Goal: Task Accomplishment & Management: Manage account settings

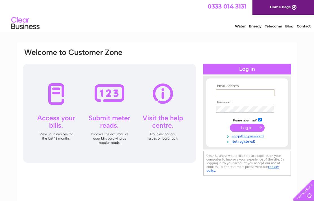
type input "annettewhitten70@icloud.com"
click at [247, 131] on input "submit" at bounding box center [247, 127] width 35 height 8
click at [251, 129] on input "submit" at bounding box center [247, 127] width 35 height 8
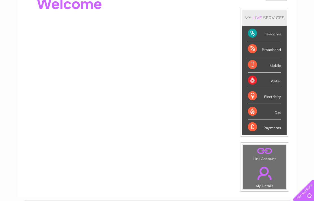
scroll to position [72, 0]
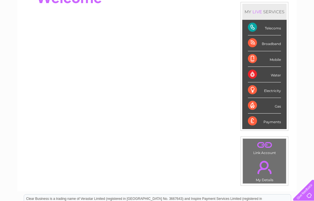
click at [273, 31] on div "Telecoms" at bounding box center [264, 28] width 33 height 16
click at [271, 30] on div "Telecoms" at bounding box center [264, 28] width 33 height 16
click at [260, 31] on div "Telecoms" at bounding box center [264, 28] width 33 height 16
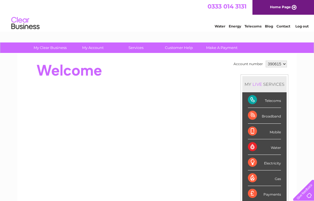
scroll to position [5, 0]
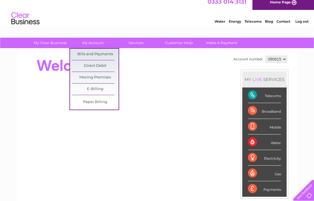
click at [103, 53] on link "Bills and Payments" at bounding box center [95, 54] width 47 height 11
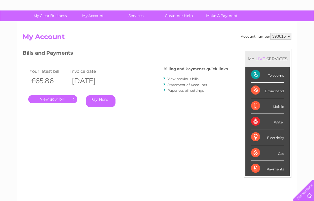
scroll to position [30, 0]
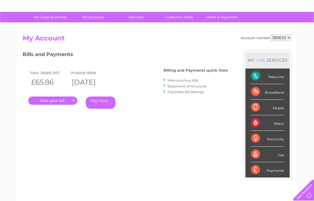
click at [180, 79] on link "View previous bills" at bounding box center [183, 80] width 31 height 4
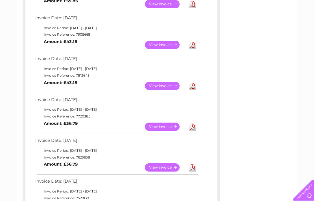
scroll to position [134, 0]
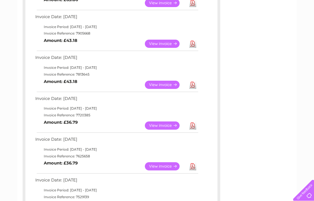
click at [167, 127] on link "View" at bounding box center [166, 125] width 42 height 8
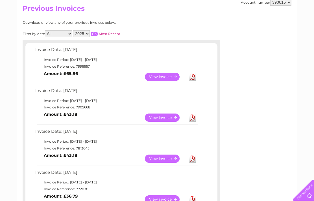
scroll to position [60, 0]
click at [167, 78] on link "View" at bounding box center [166, 77] width 42 height 8
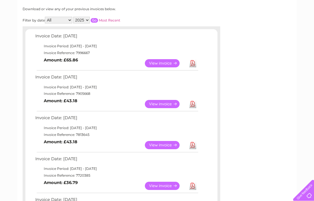
scroll to position [73, 0]
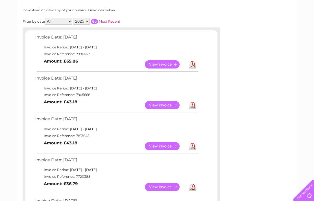
click at [157, 189] on link "View" at bounding box center [166, 187] width 42 height 8
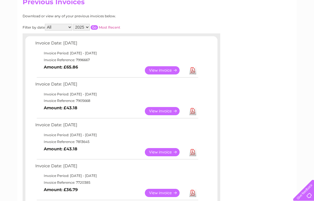
click at [167, 155] on link "View" at bounding box center [166, 152] width 42 height 8
click at [163, 148] on link "View" at bounding box center [166, 152] width 42 height 8
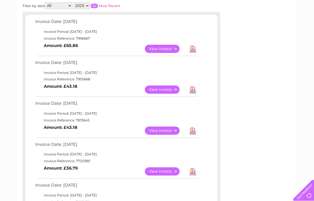
click at [164, 133] on link "View" at bounding box center [166, 130] width 42 height 8
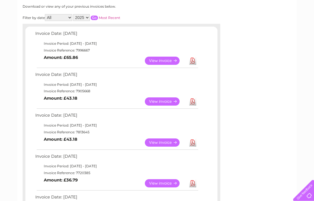
scroll to position [76, 0]
click at [161, 103] on link "View" at bounding box center [166, 102] width 42 height 8
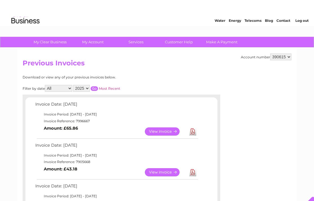
scroll to position [0, 0]
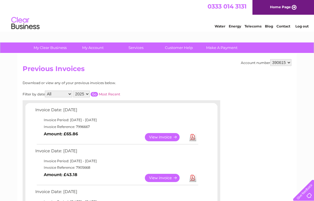
click at [301, 28] on link "Log out" at bounding box center [302, 26] width 13 height 4
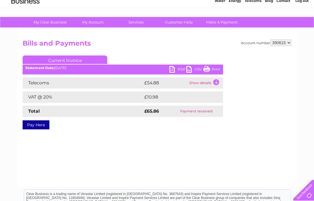
scroll to position [26, 0]
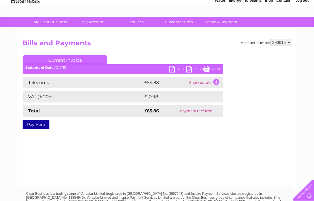
click at [217, 82] on td "Show details" at bounding box center [205, 82] width 35 height 11
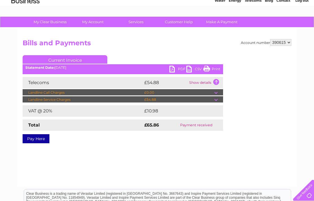
click at [219, 81] on td "Show details" at bounding box center [205, 82] width 35 height 11
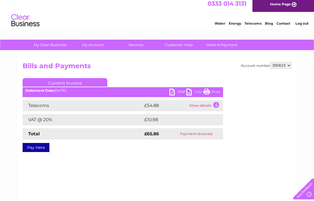
scroll to position [0, 0]
